Goal: Task Accomplishment & Management: Manage account settings

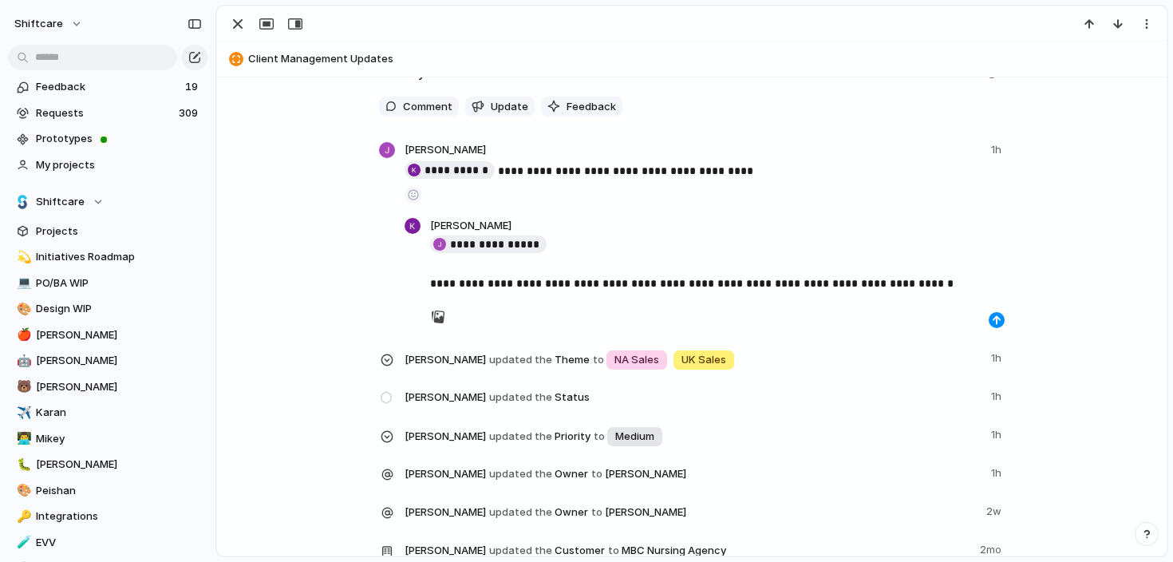
scroll to position [1043, 0]
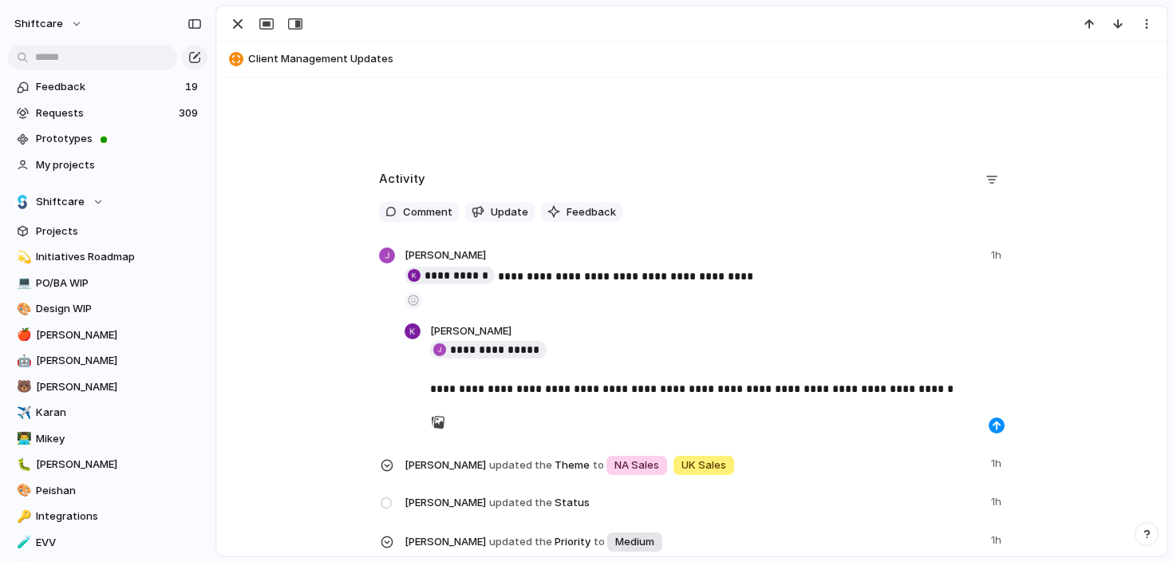
click at [619, 393] on p "**********" at bounding box center [717, 369] width 574 height 57
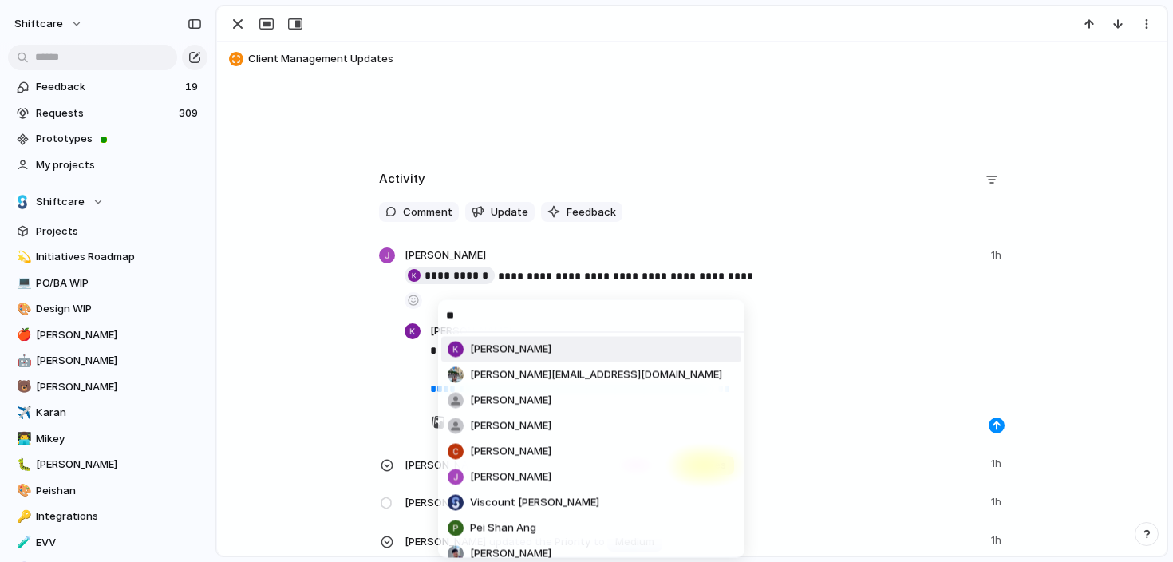
type input "*"
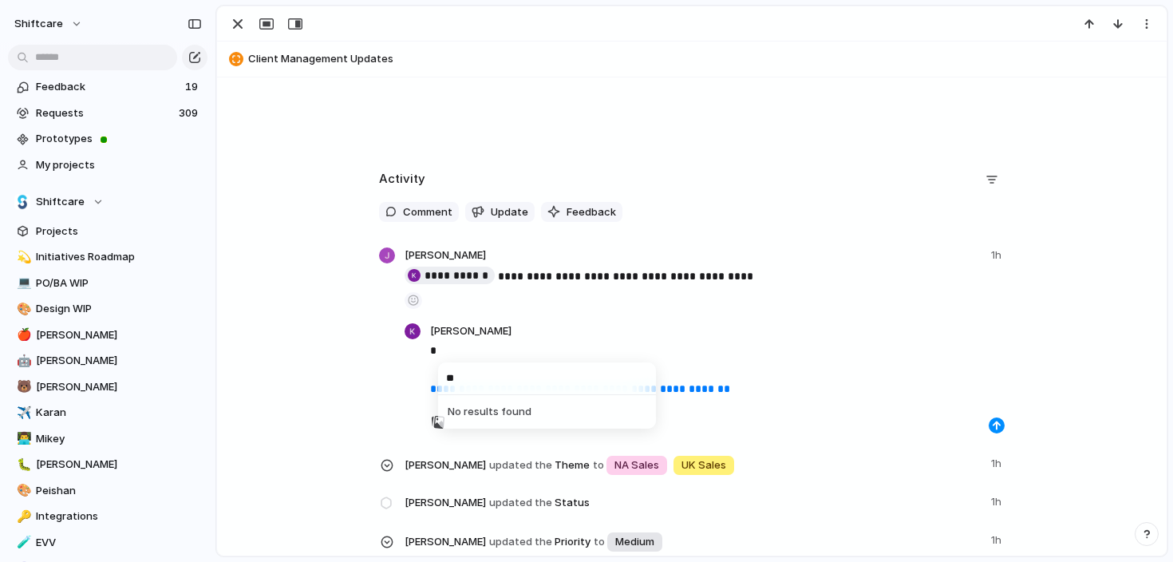
type input "*"
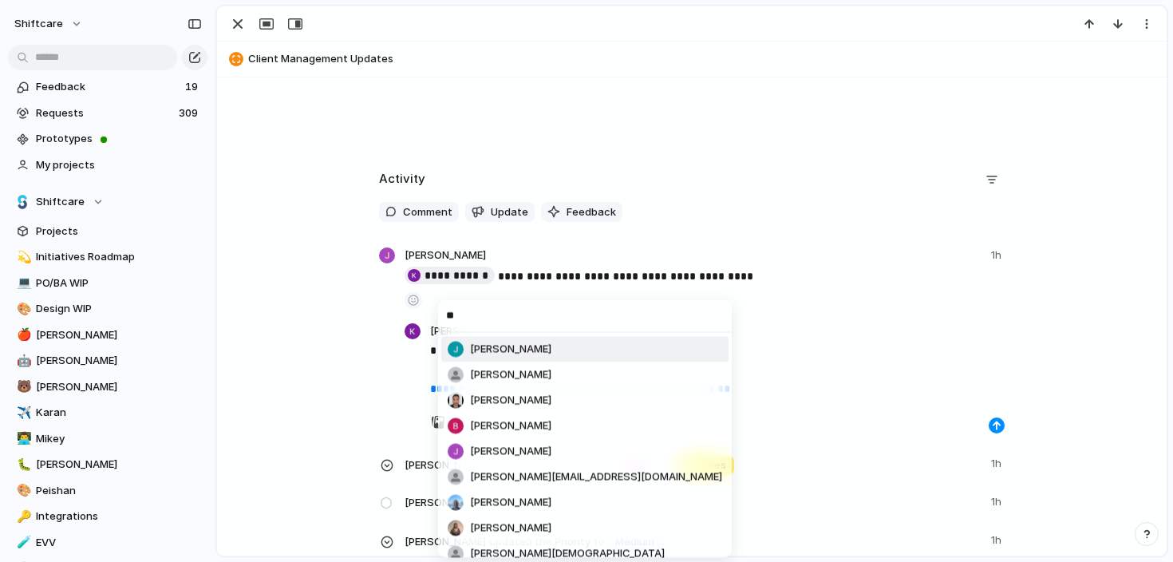
type input "***"
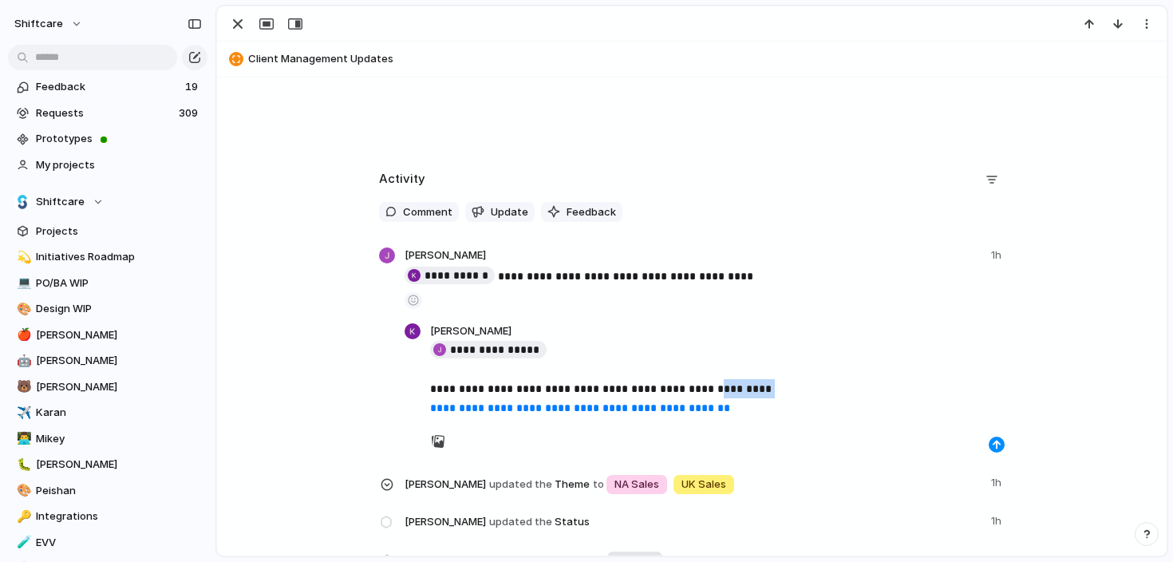
drag, startPoint x: 703, startPoint y: 387, endPoint x: 776, endPoint y: 387, distance: 73.4
click at [776, 387] on p "**********" at bounding box center [717, 379] width 574 height 77
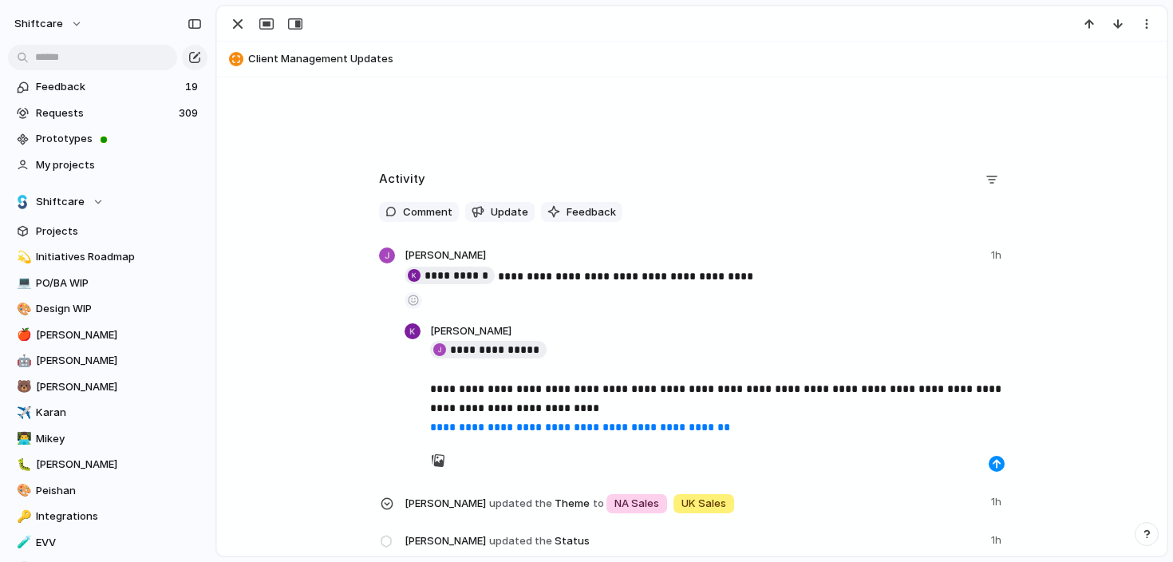
click at [763, 415] on p "**********" at bounding box center [717, 389] width 574 height 96
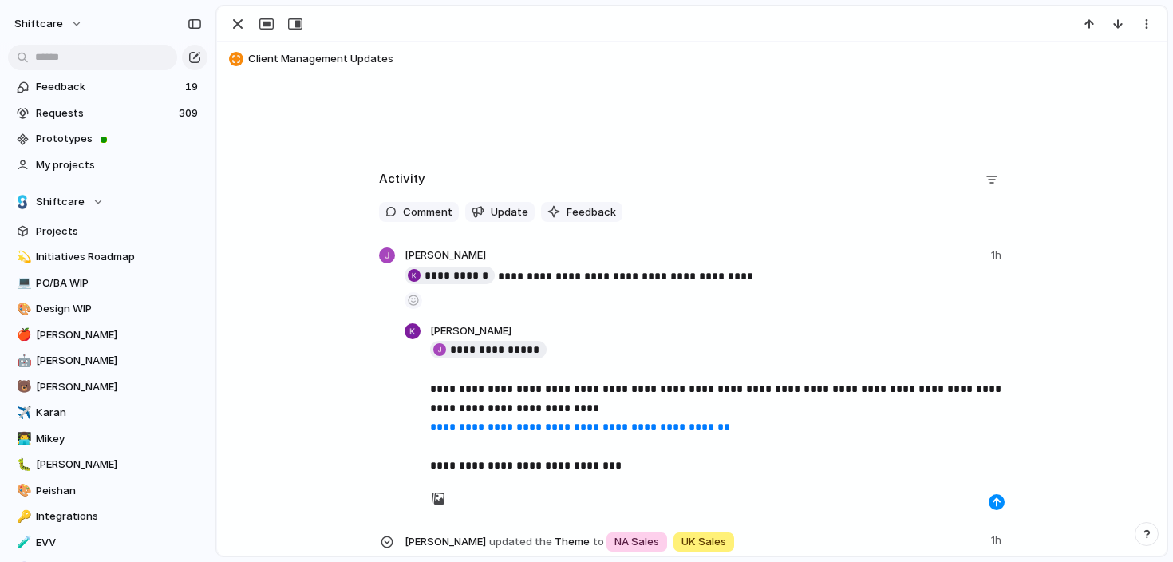
scroll to position [1071, 0]
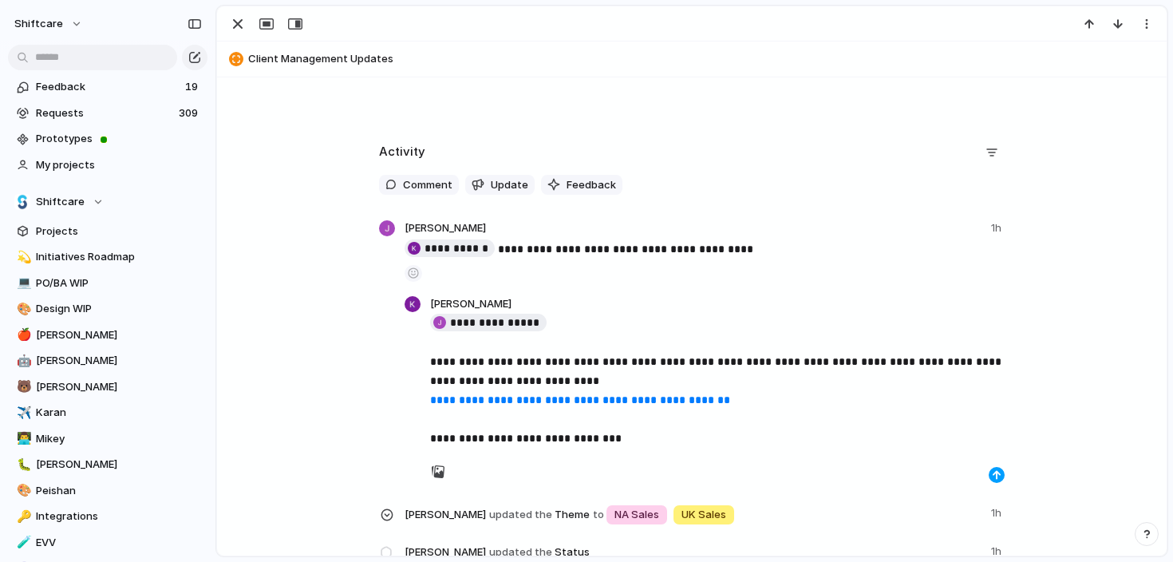
click at [998, 477] on div "button" at bounding box center [997, 475] width 10 height 10
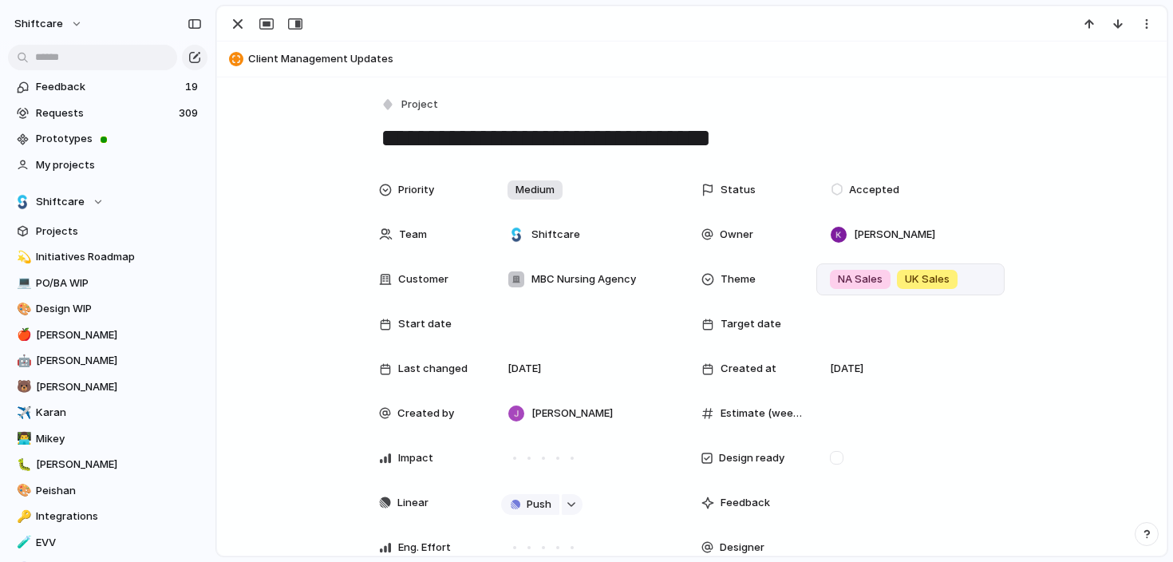
scroll to position [31, 0]
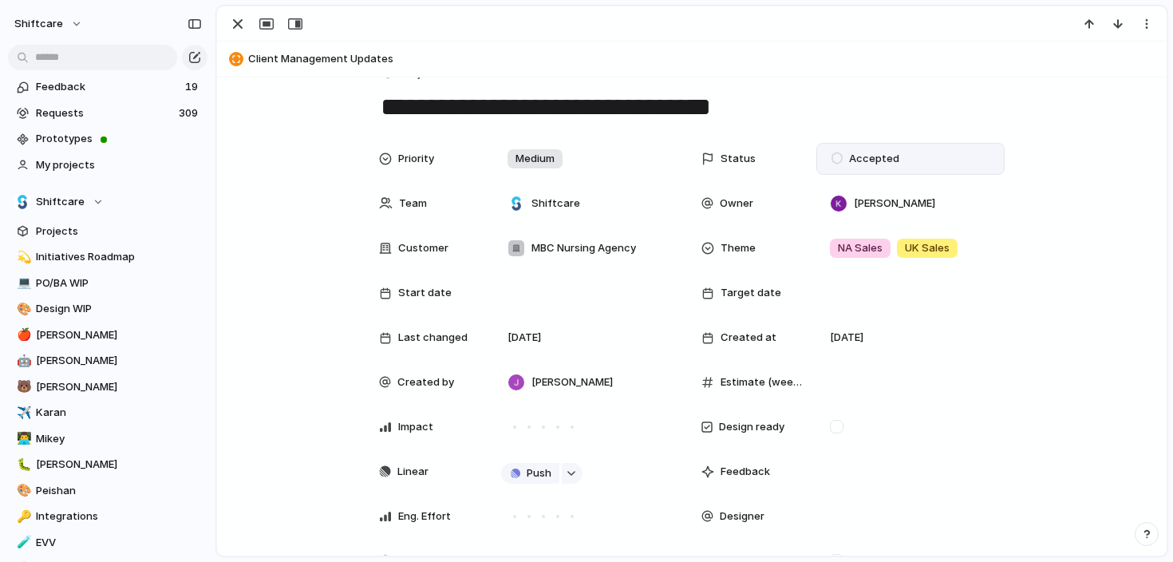
click at [872, 160] on span "Accepted" at bounding box center [874, 159] width 50 height 16
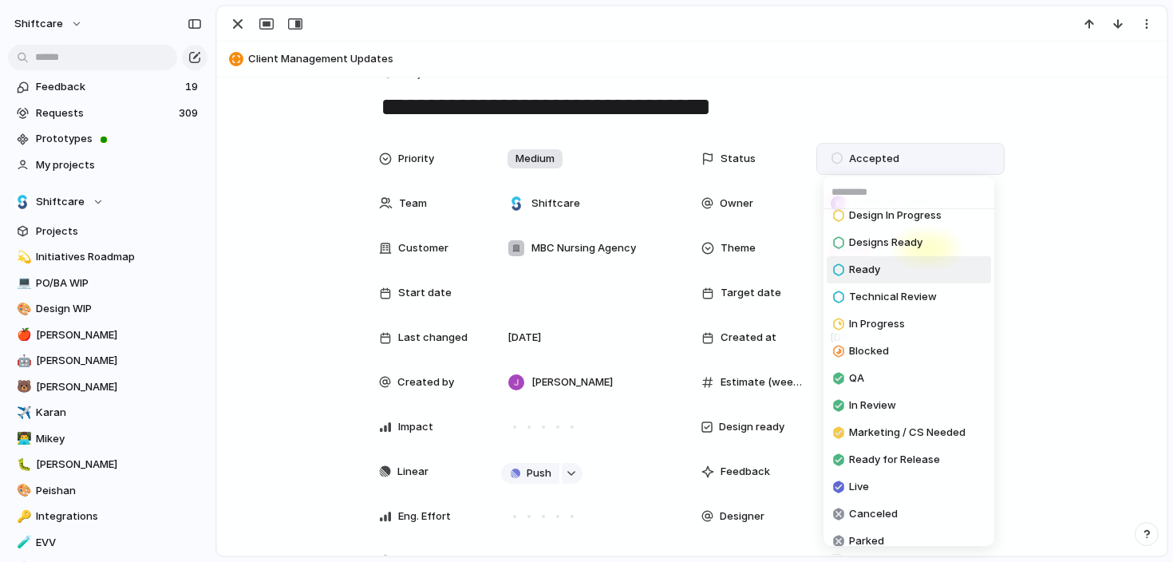
scroll to position [132, 0]
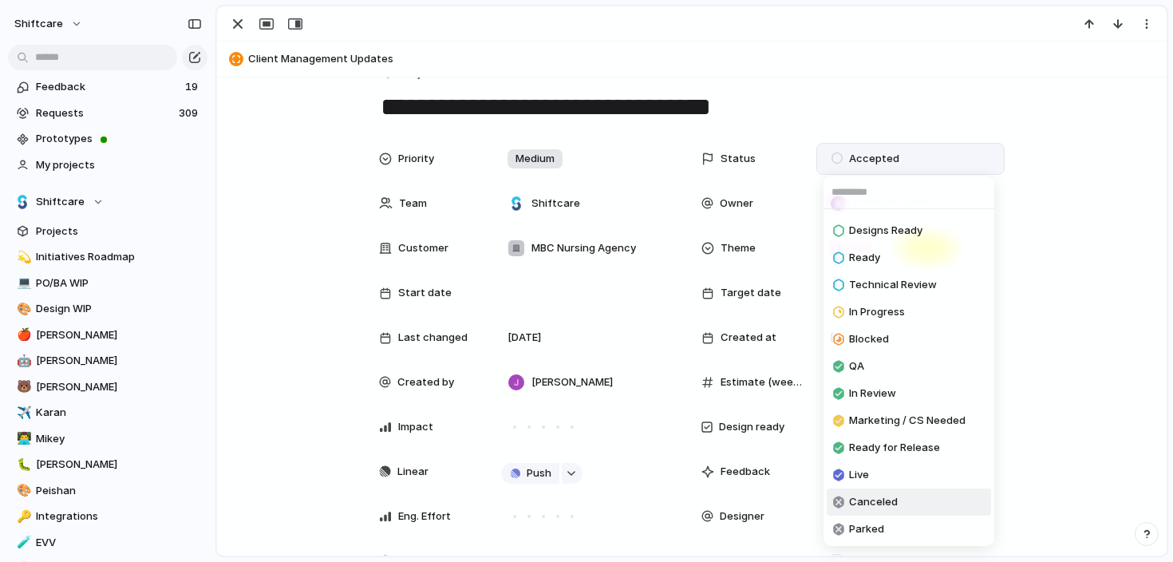
click at [876, 502] on span "Canceled" at bounding box center [873, 502] width 49 height 16
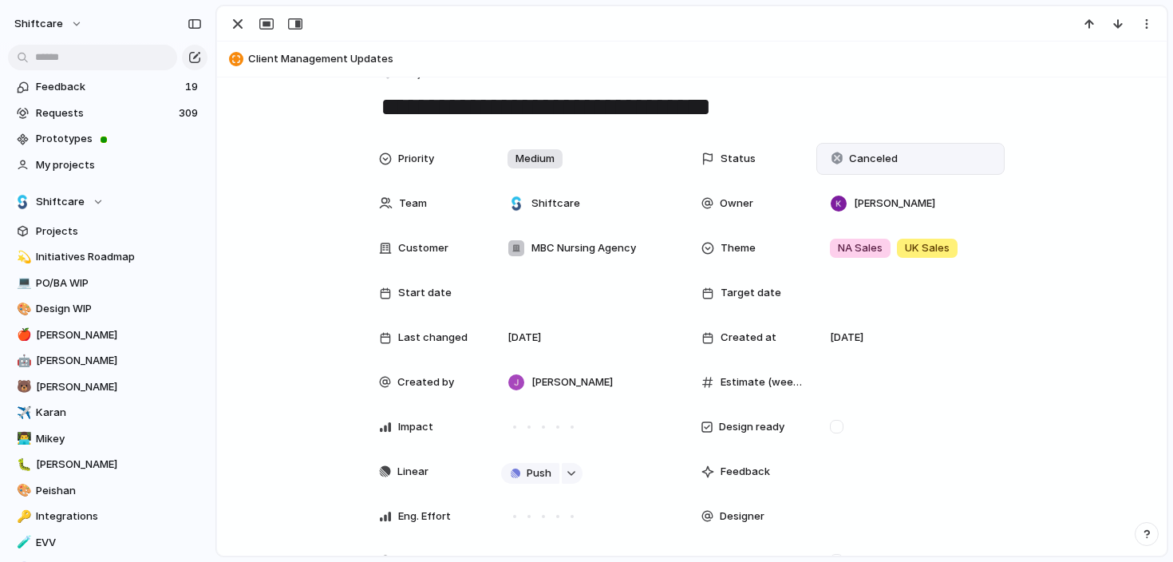
click at [937, 86] on div "**********" at bounding box center [691, 92] width 625 height 61
click at [234, 23] on div "button" at bounding box center [237, 23] width 19 height 19
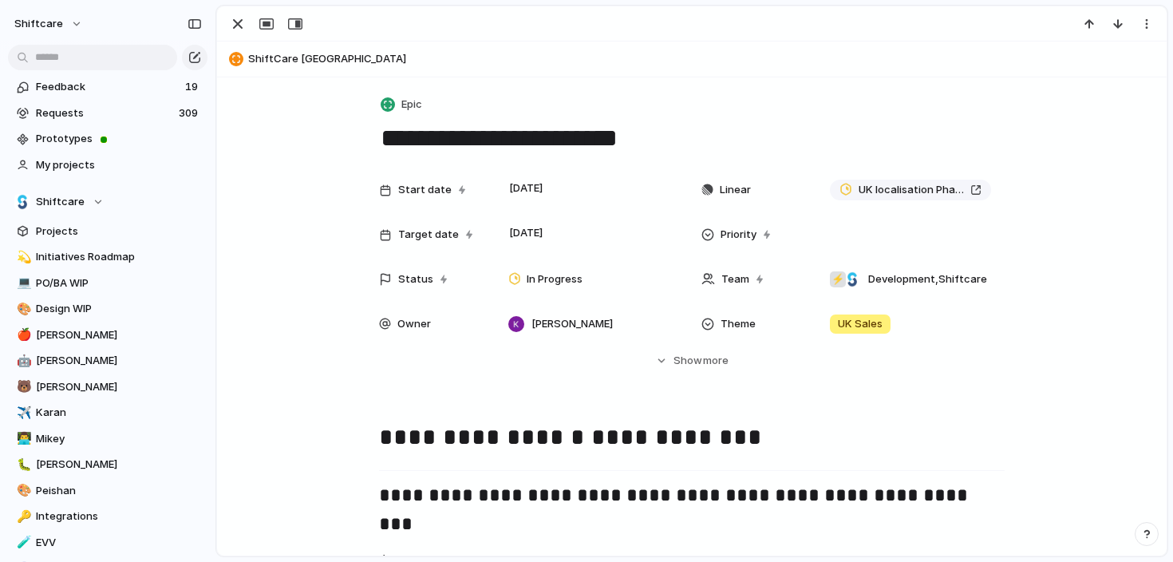
click at [270, 61] on span "ShiftCare UK" at bounding box center [703, 59] width 911 height 16
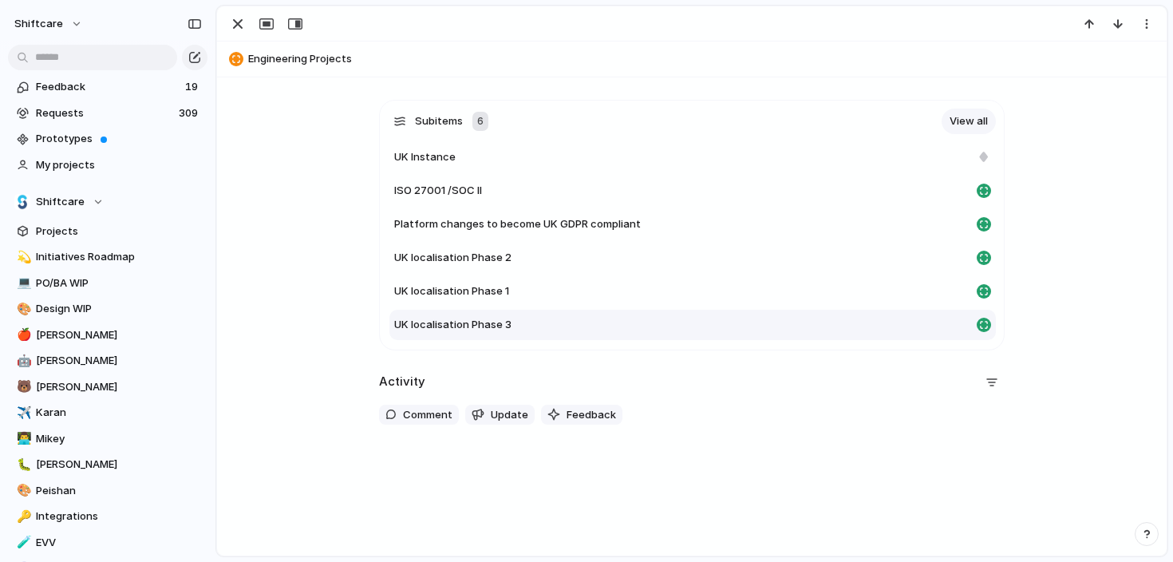
click at [477, 321] on span "UK localisation Phase 3" at bounding box center [452, 325] width 117 height 16
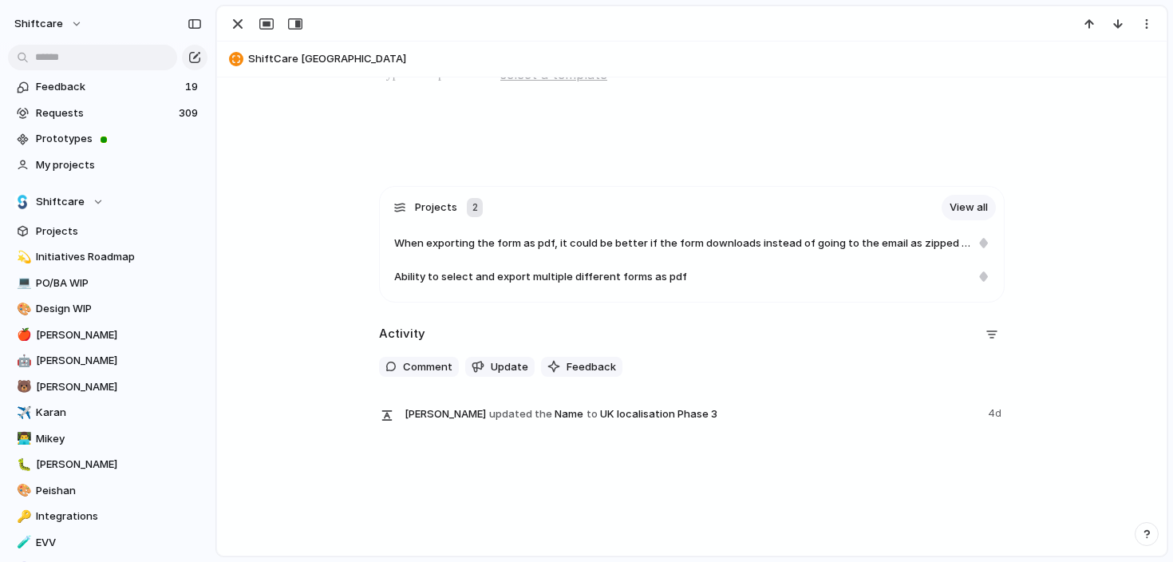
type textarea "**********"
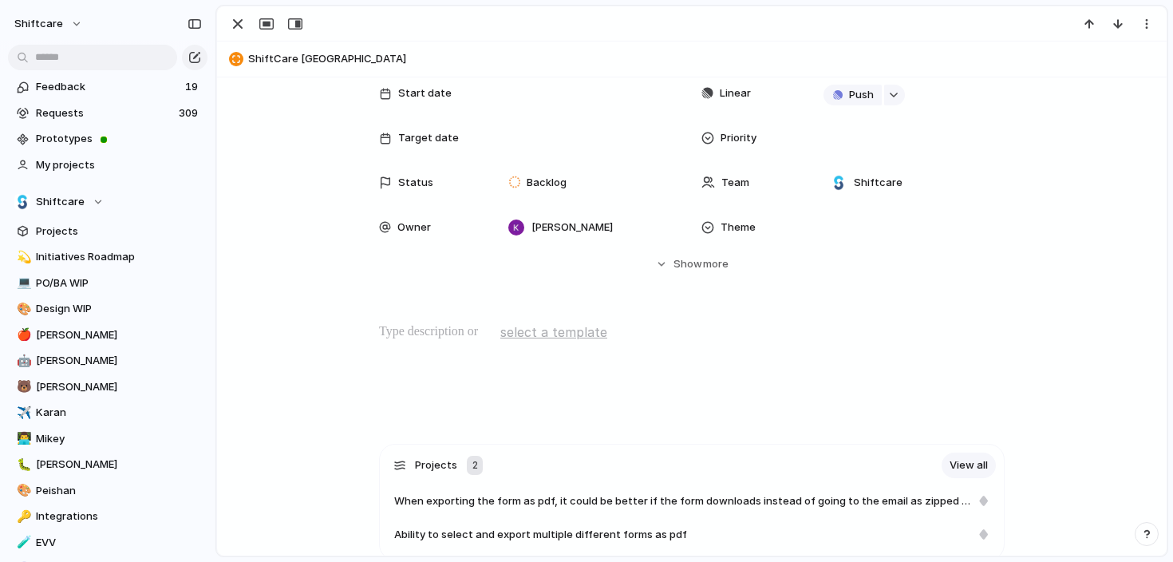
scroll to position [313, 0]
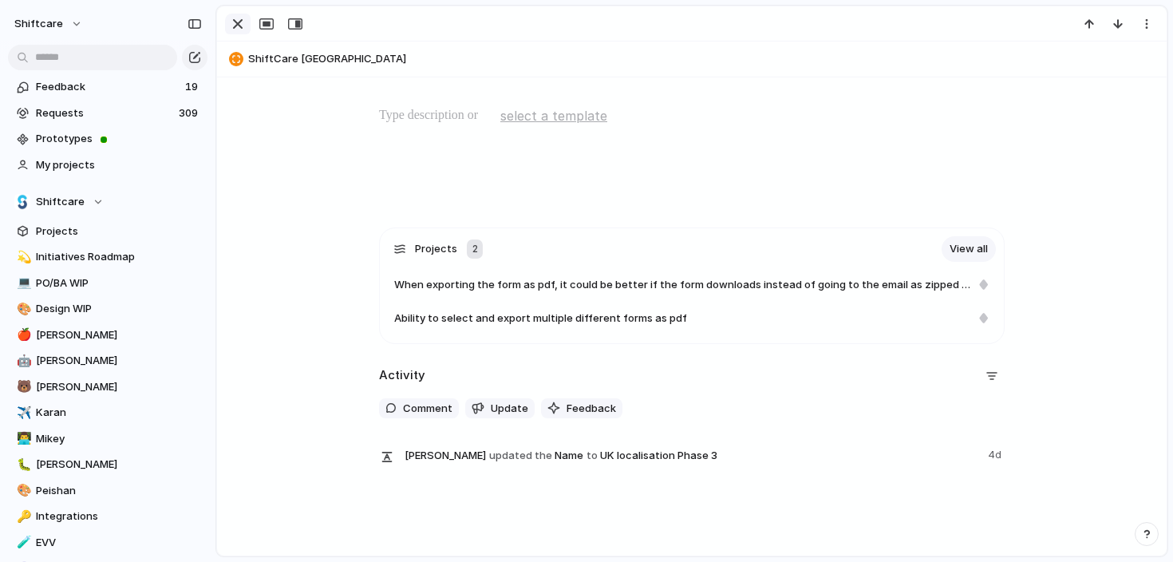
click at [234, 24] on div "button" at bounding box center [237, 23] width 19 height 19
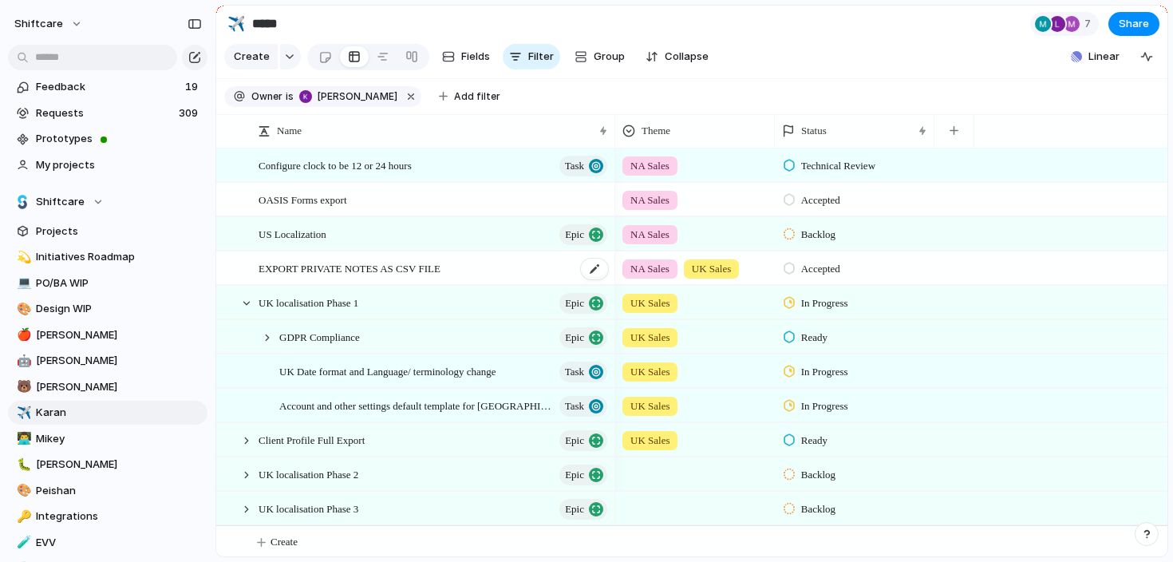
scroll to position [5, 0]
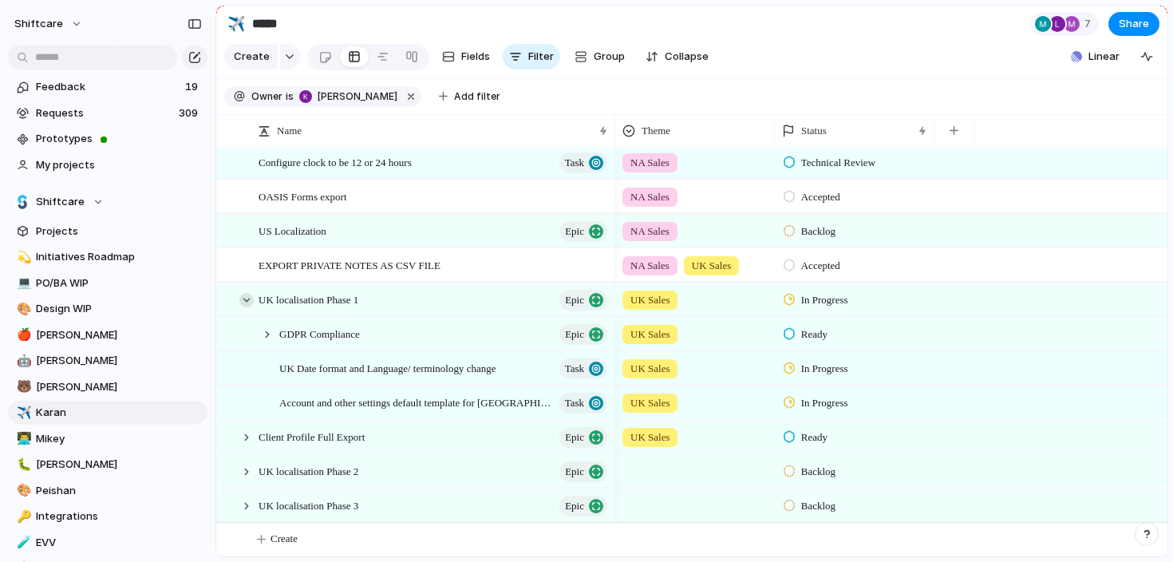
click at [247, 293] on div at bounding box center [246, 300] width 14 height 14
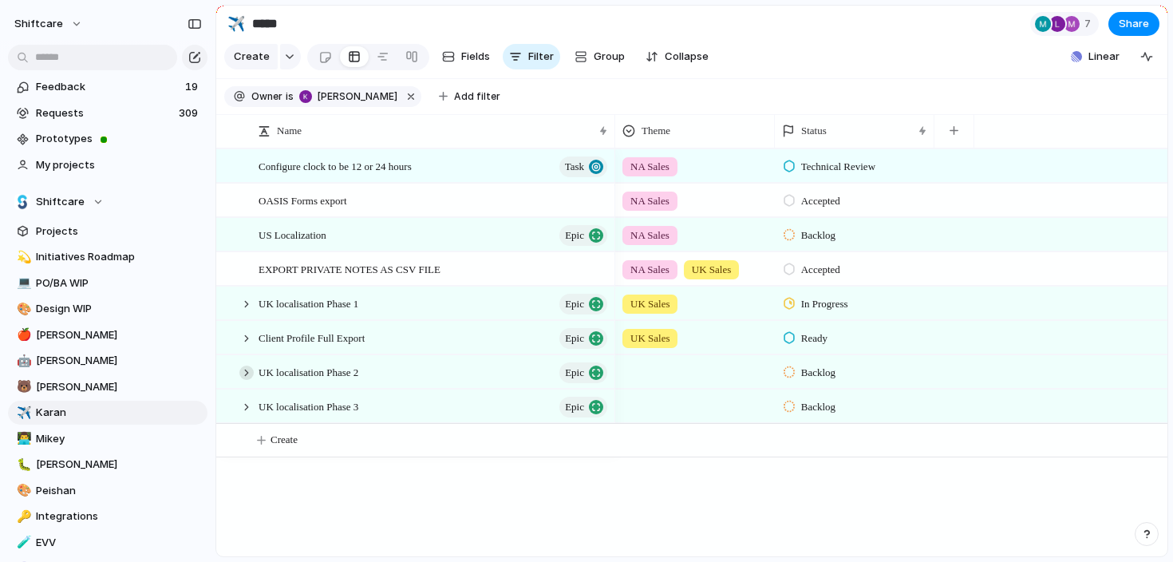
click at [245, 369] on div at bounding box center [246, 372] width 14 height 14
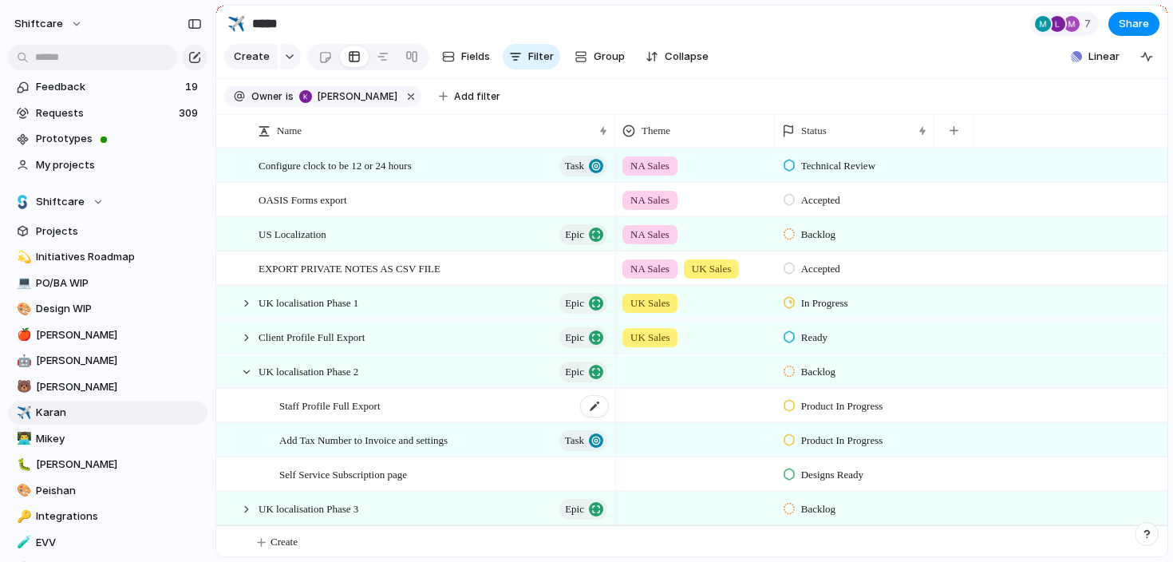
scroll to position [5, 0]
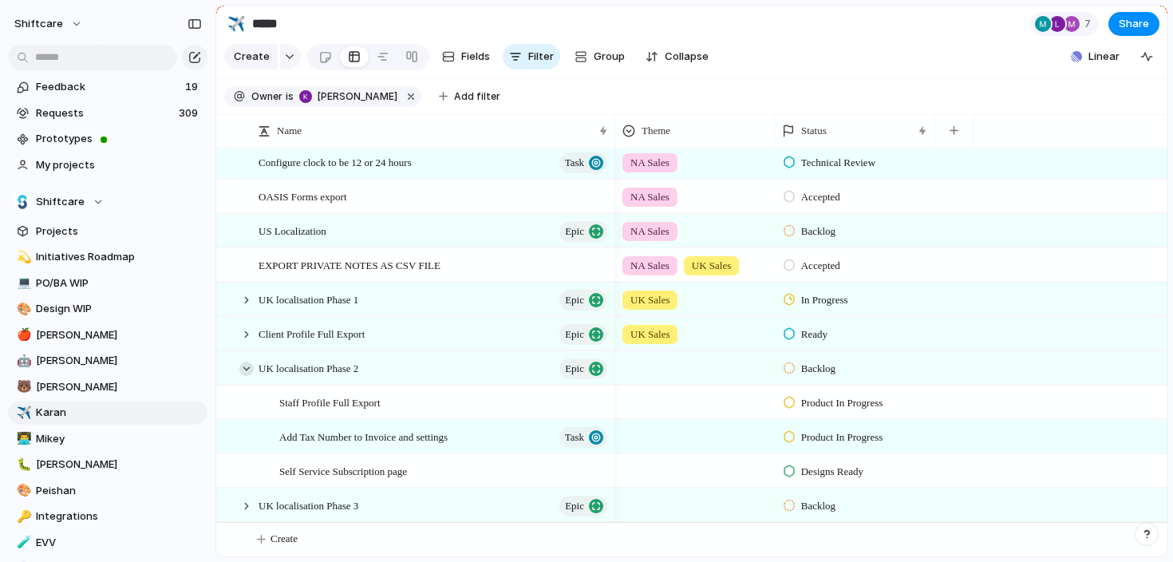
click at [247, 365] on div at bounding box center [246, 368] width 14 height 14
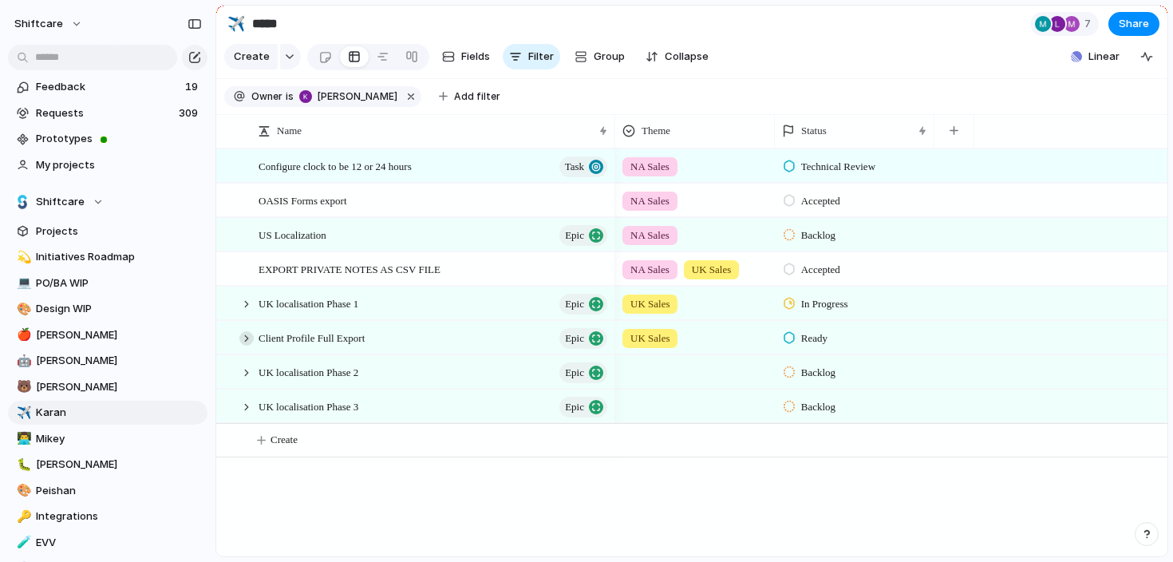
click at [248, 341] on div at bounding box center [246, 338] width 14 height 14
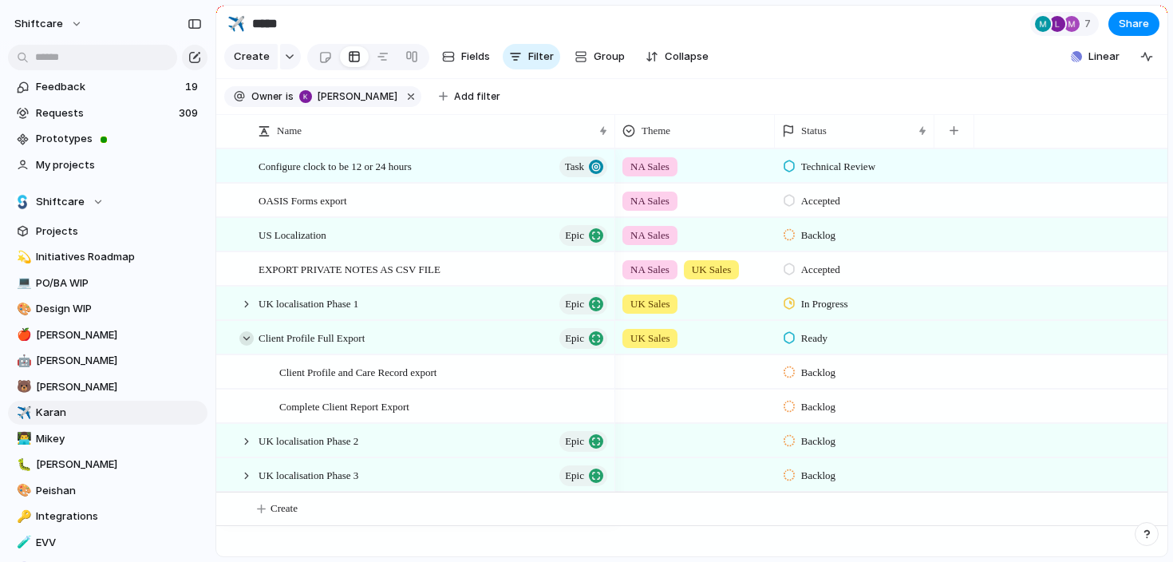
click at [247, 341] on div at bounding box center [246, 338] width 14 height 14
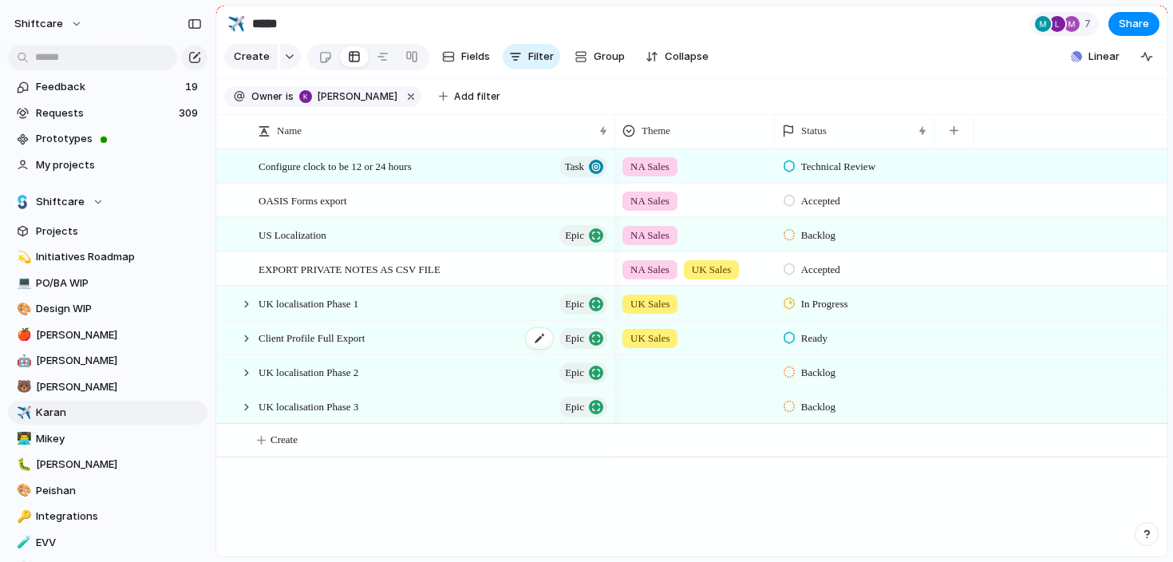
click at [295, 337] on span "Client Profile Full Export" at bounding box center [311, 337] width 106 height 18
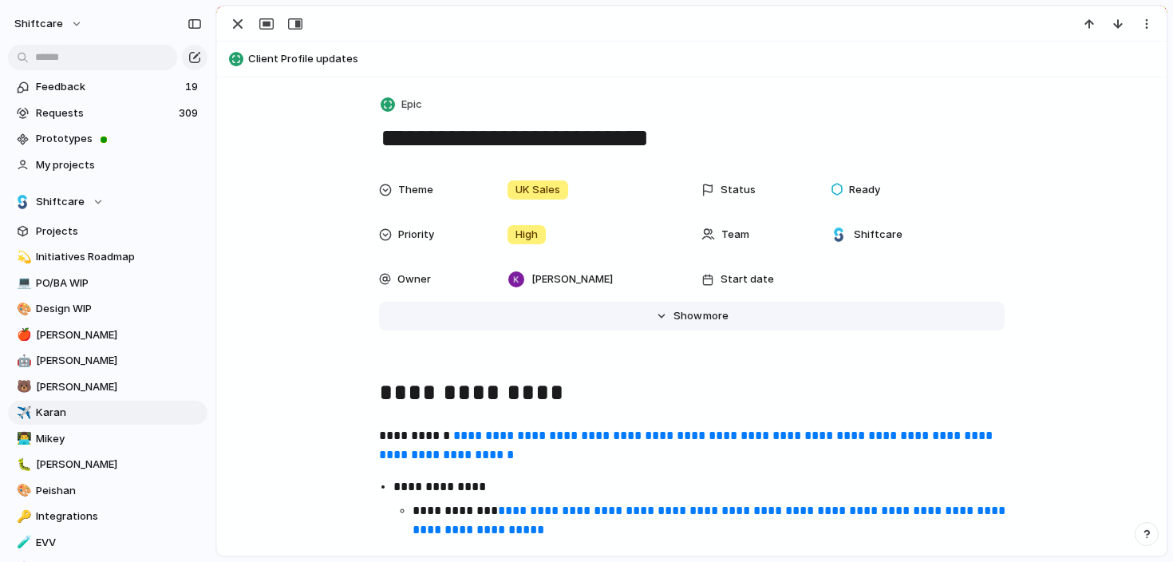
click at [684, 320] on span "Show" at bounding box center [687, 316] width 29 height 16
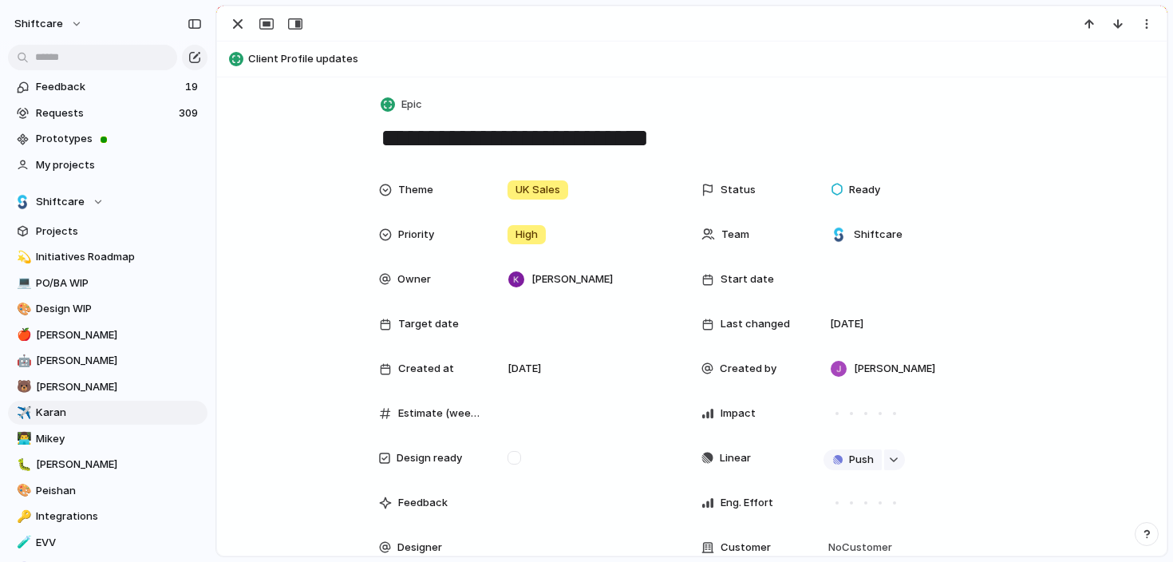
click at [658, 75] on header "Client Profile updates" at bounding box center [691, 59] width 949 height 36
